Goal: Task Accomplishment & Management: Manage account settings

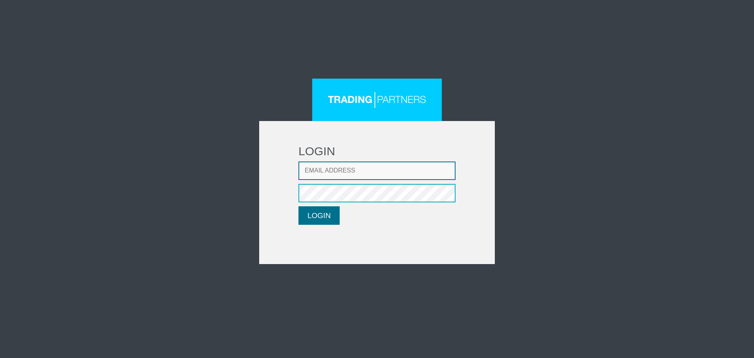
type input "[EMAIL_ADDRESS][DOMAIN_NAME]"
click at [321, 209] on button "LOGIN" at bounding box center [319, 215] width 41 height 18
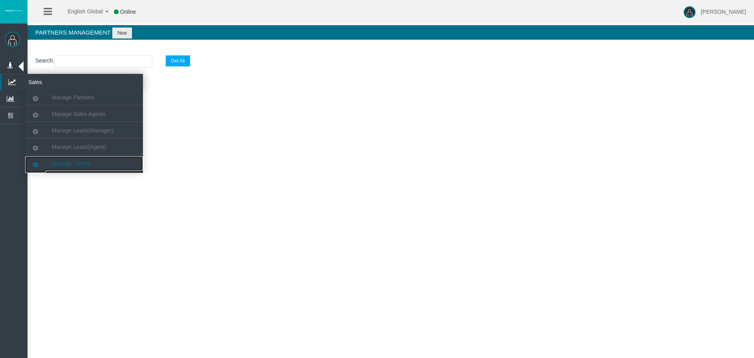
click at [78, 162] on span "Manage Clients" at bounding box center [71, 163] width 38 height 6
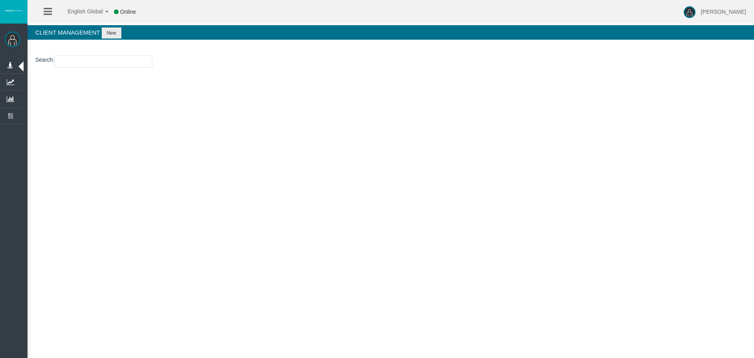
click at [109, 66] on input "number" at bounding box center [103, 61] width 98 height 12
paste input "26111172"
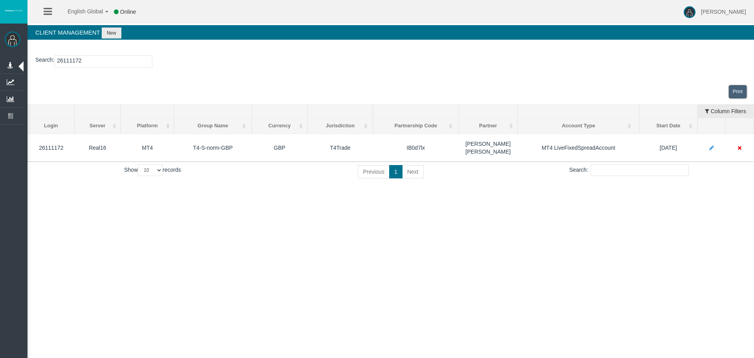
type input "26111172"
click at [578, 285] on div "English Global 简体中文 English Global 日本語 한국어 Online Leticia Patsalidou Help Log O…" at bounding box center [377, 179] width 754 height 358
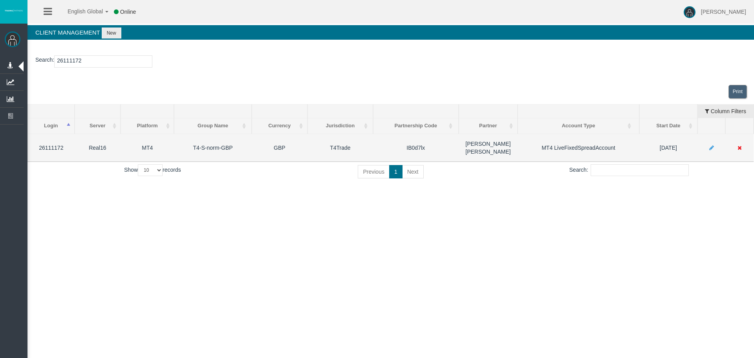
click at [740, 146] on icon at bounding box center [740, 148] width 4 height 6
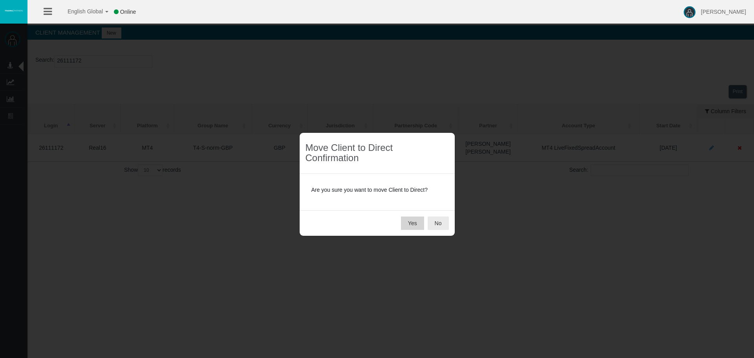
click at [411, 225] on button "Yes" at bounding box center [412, 223] width 23 height 13
